Goal: Use online tool/utility: Utilize a website feature to perform a specific function

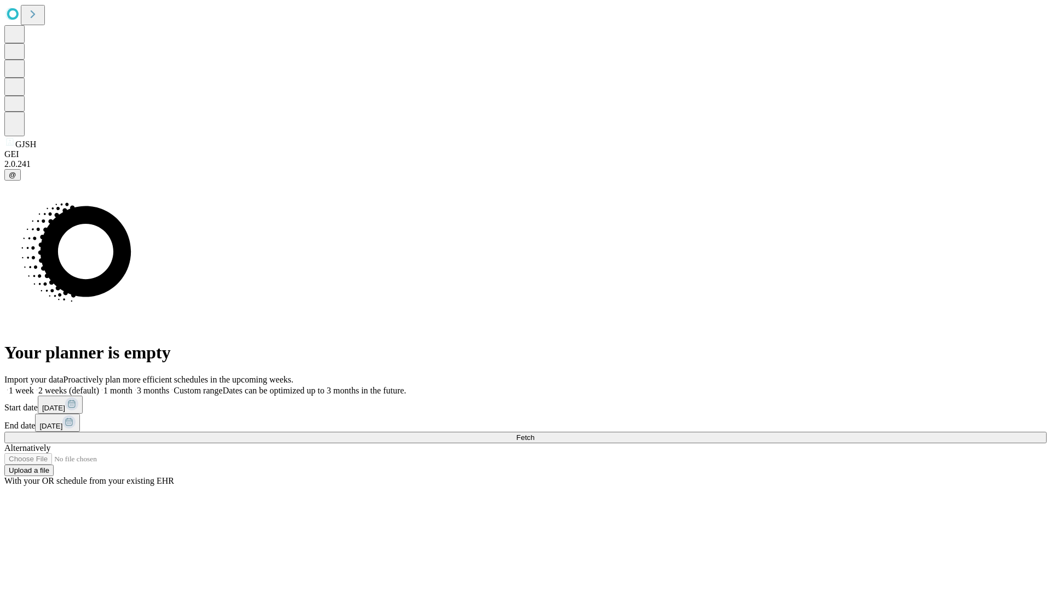
click at [534, 434] on span "Fetch" at bounding box center [525, 438] width 18 height 8
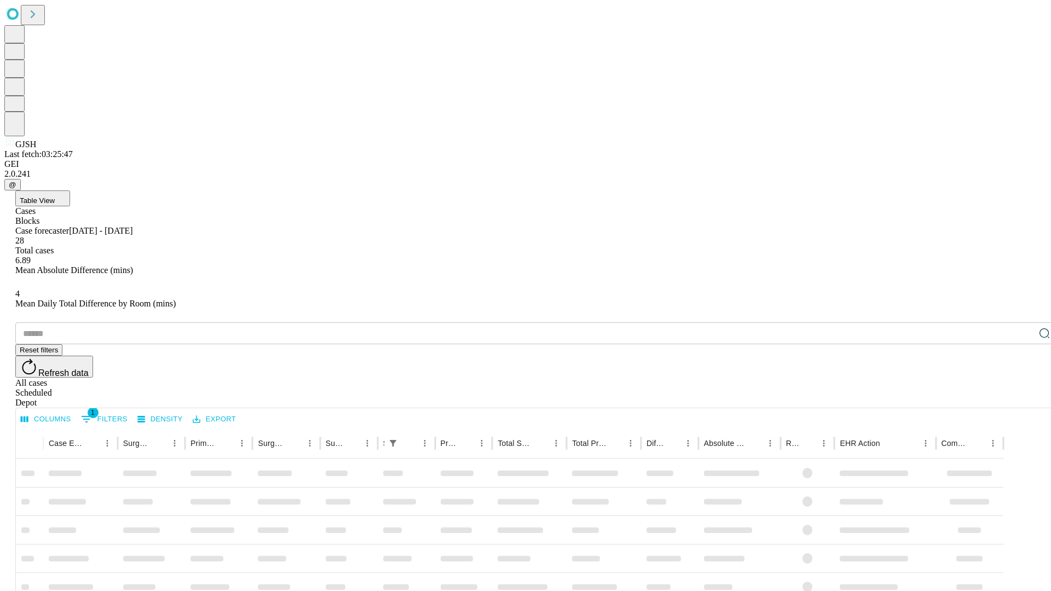
click at [55, 197] on span "Table View" at bounding box center [37, 201] width 35 height 8
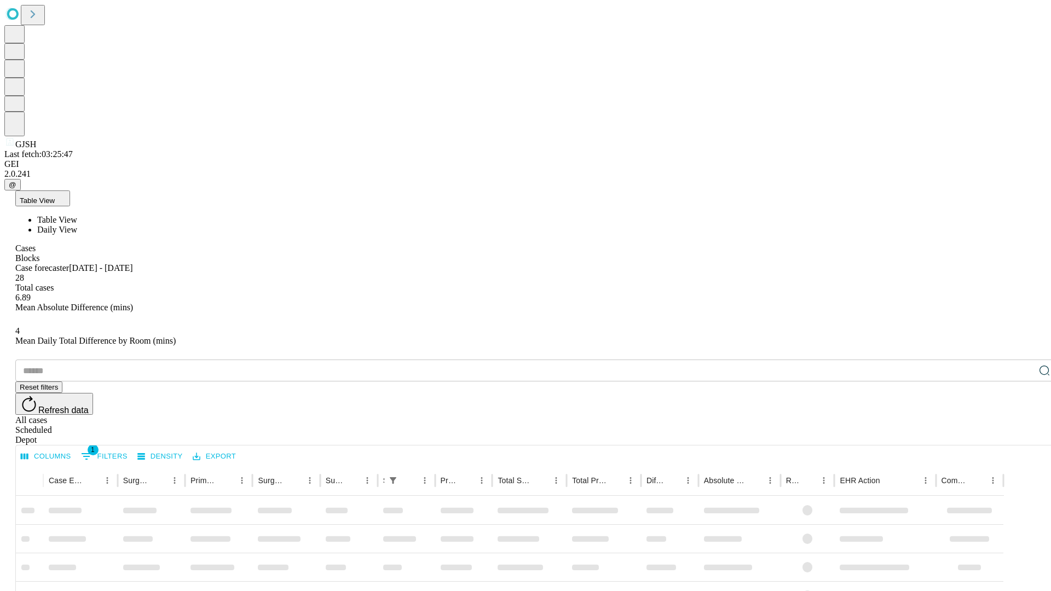
click at [77, 225] on span "Daily View" at bounding box center [57, 229] width 40 height 9
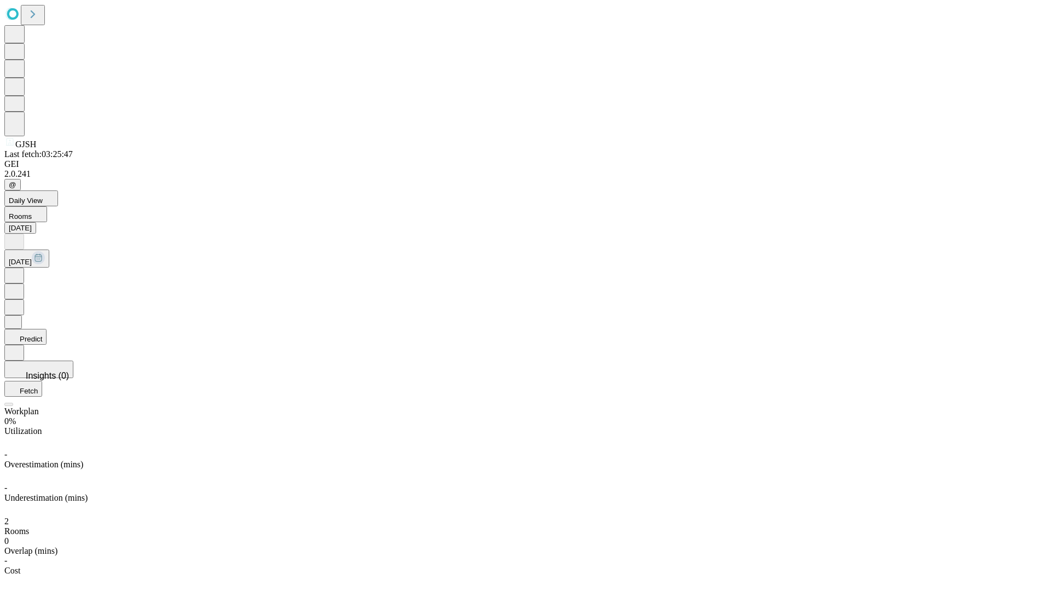
click at [47, 329] on button "Predict" at bounding box center [25, 337] width 42 height 16
